Goal: Check status: Check status

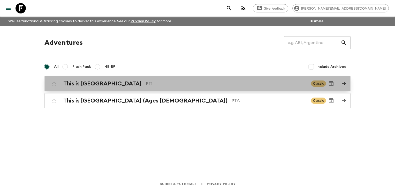
click at [100, 83] on h2 "This is [GEOGRAPHIC_DATA]" at bounding box center [102, 83] width 78 height 7
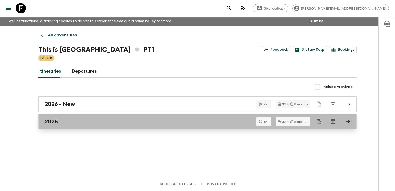
click at [91, 121] on div "2025" at bounding box center [192, 121] width 295 height 7
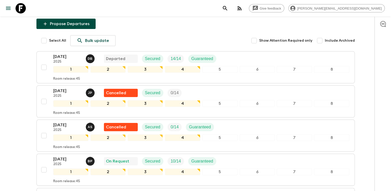
scroll to position [69, 0]
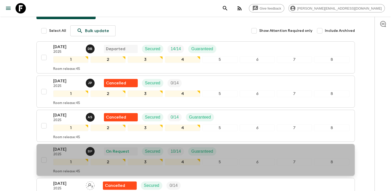
click at [238, 151] on div "[DATE] 2025 B P On Request Secured 10 / 14 Guaranteed" at bounding box center [201, 151] width 296 height 10
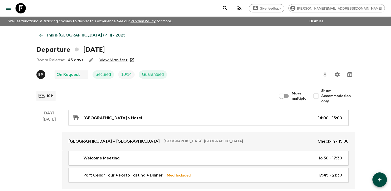
click at [118, 61] on link "View Manifest" at bounding box center [113, 59] width 28 height 5
